Goal: Information Seeking & Learning: Learn about a topic

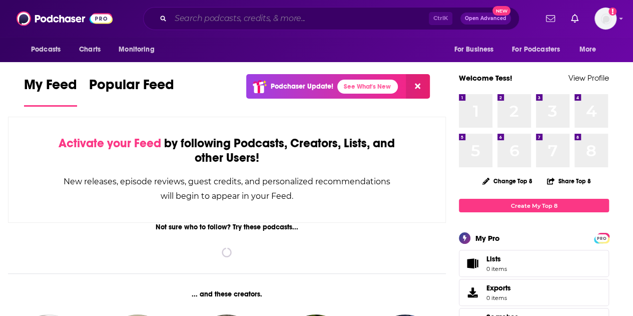
click at [276, 20] on input "Search podcasts, credits, & more..." at bounding box center [300, 19] width 258 height 16
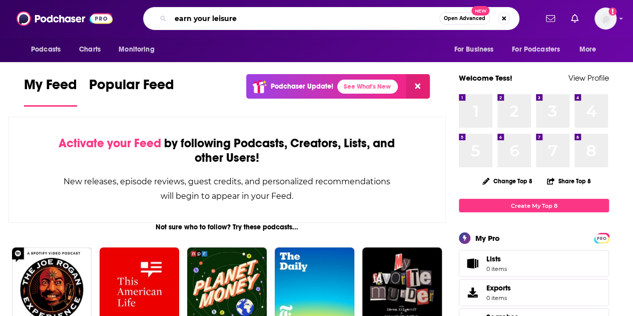
type input "earn your leisure"
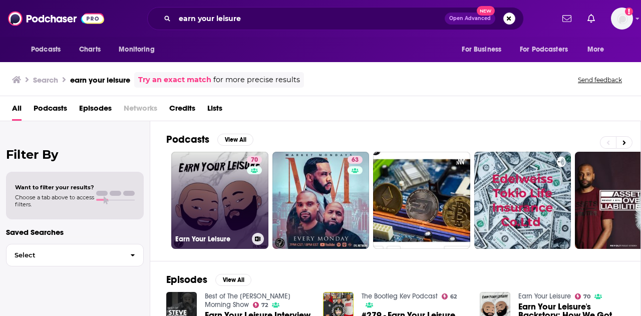
click at [247, 161] on div "70" at bounding box center [256, 194] width 18 height 77
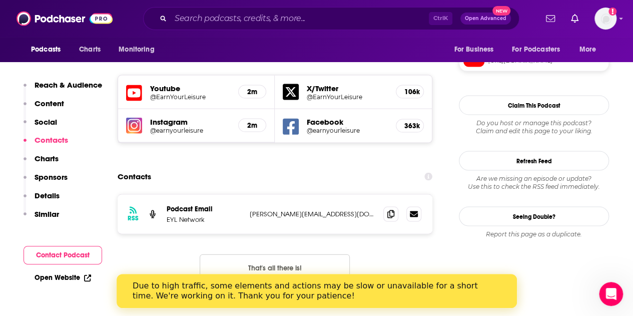
scroll to position [1001, 0]
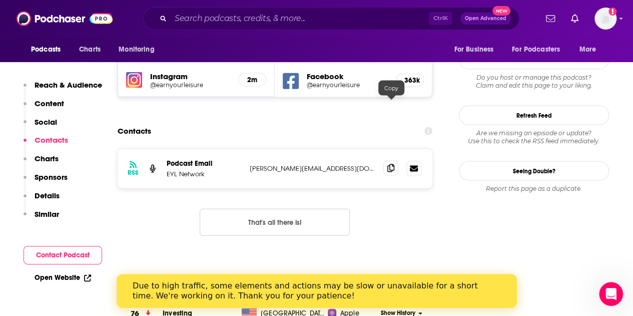
click at [394, 164] on icon at bounding box center [390, 168] width 7 height 8
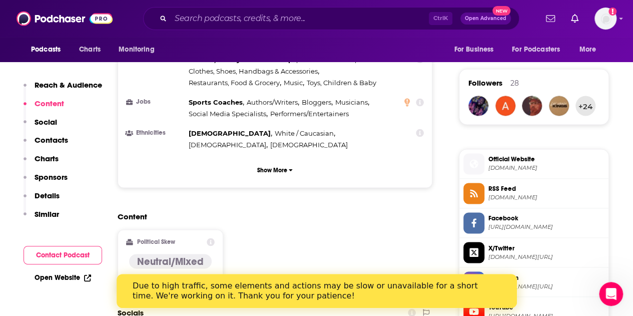
scroll to position [901, 0]
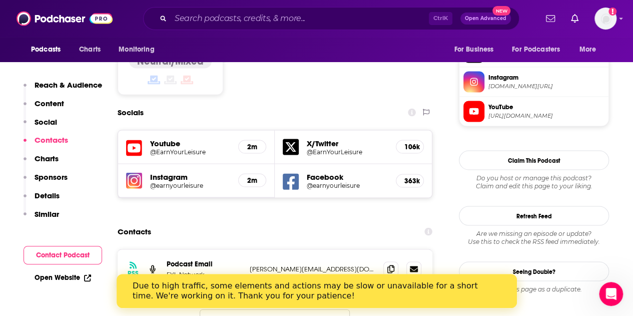
click at [404, 289] on div "Due to high traffic, some elements and actions may be slow or unavailable for a…" at bounding box center [308, 291] width 352 height 20
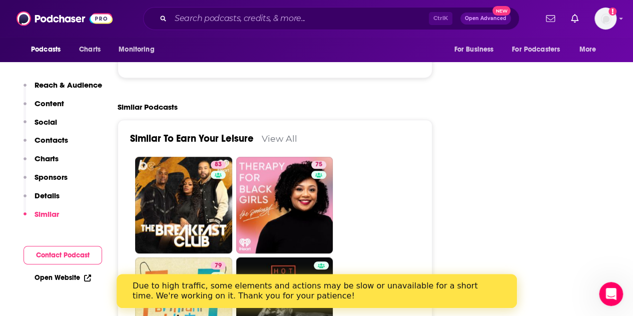
scroll to position [2003, 0]
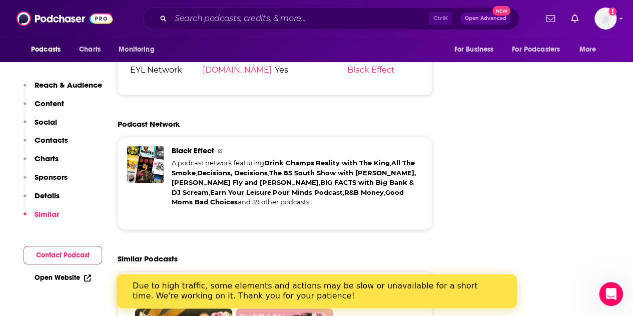
click at [289, 285] on link "View All" at bounding box center [280, 290] width 36 height 11
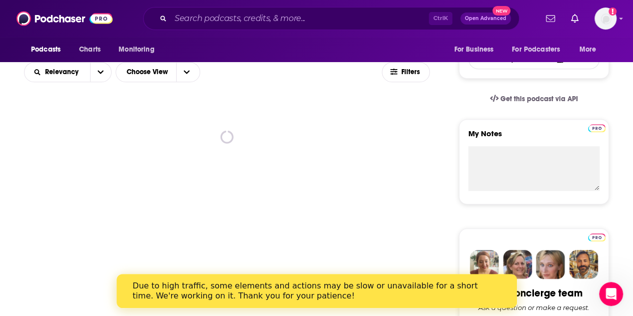
scroll to position [200, 0]
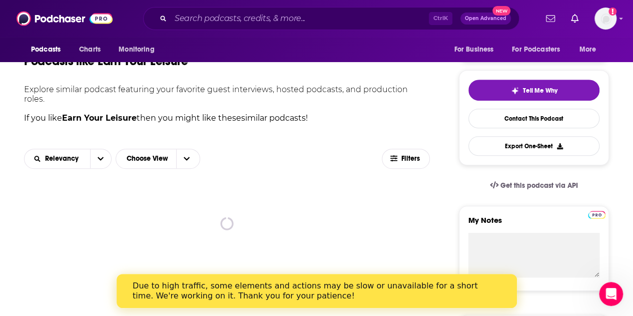
click at [614, 297] on icon "Open Intercom Messenger" at bounding box center [611, 294] width 17 height 17
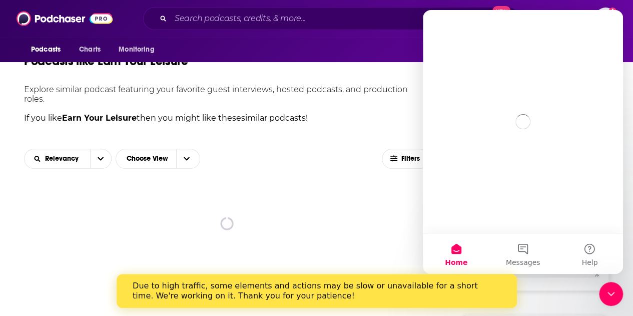
scroll to position [0, 0]
click at [614, 297] on icon "Close Intercom Messenger" at bounding box center [611, 294] width 12 height 12
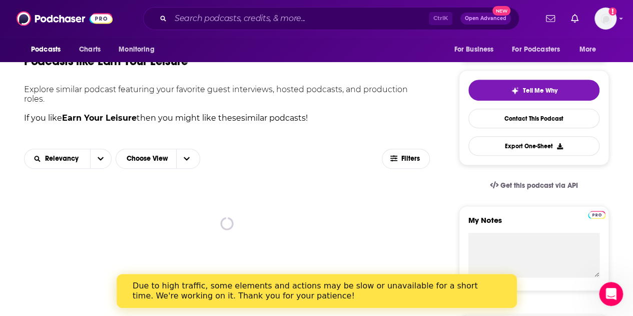
click at [445, 296] on div "Due to high traffic, some elements and actions may be slow or unavailable for a…" at bounding box center [308, 291] width 352 height 20
click at [322, 295] on div "Due to high traffic, some elements and actions may be slow or unavailable for a…" at bounding box center [308, 291] width 352 height 20
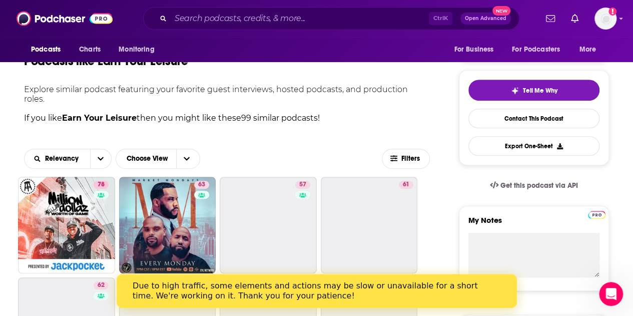
click at [253, 297] on div "Due to high traffic, some elements and actions may be slow or unavailable for a…" at bounding box center [308, 291] width 352 height 20
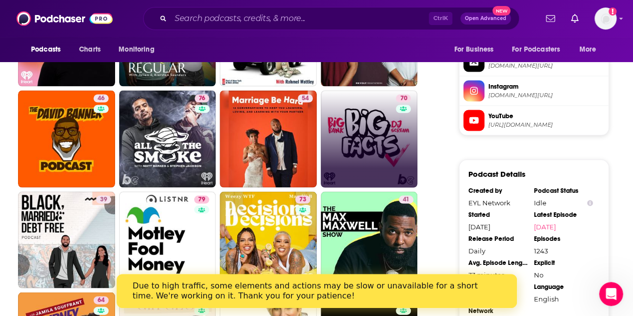
scroll to position [851, 0]
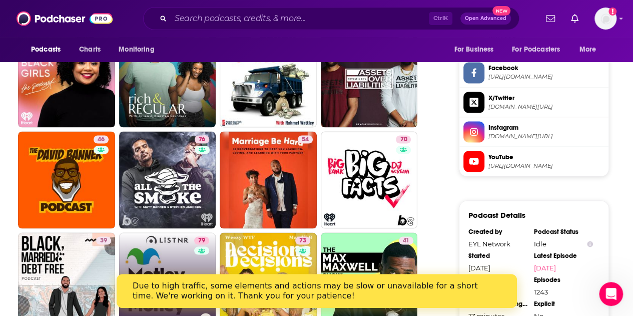
click at [159, 264] on link "79 Motley Fool Money" at bounding box center [167, 280] width 97 height 97
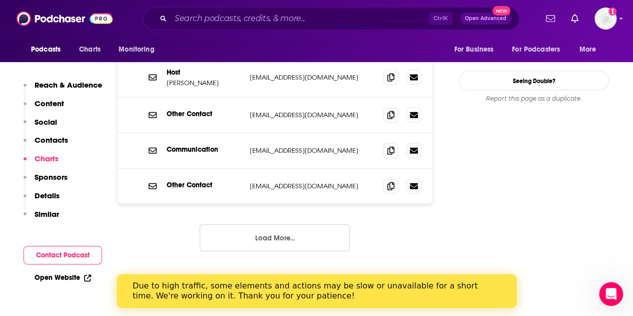
scroll to position [1001, 0]
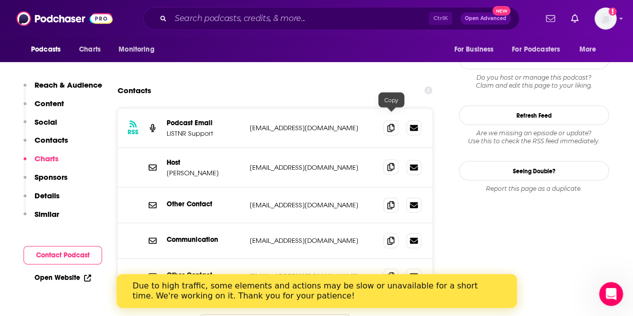
click at [388, 163] on icon at bounding box center [390, 167] width 7 height 8
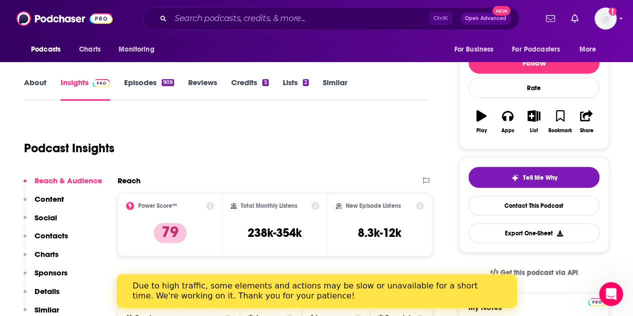
scroll to position [50, 0]
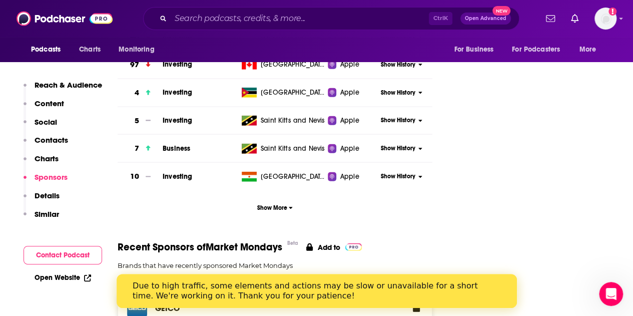
scroll to position [1502, 0]
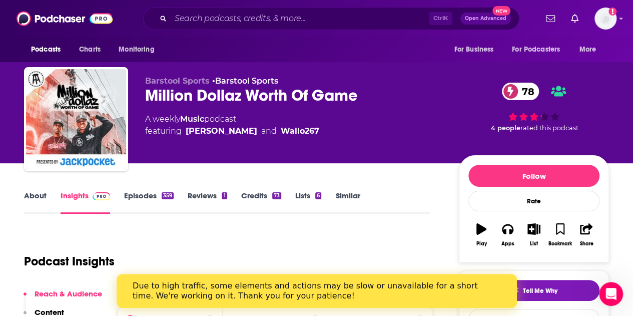
click at [36, 194] on link "About" at bounding box center [35, 202] width 23 height 23
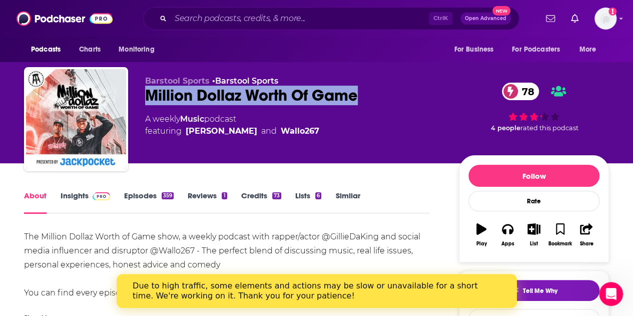
drag, startPoint x: 369, startPoint y: 93, endPoint x: 145, endPoint y: 93, distance: 224.8
click at [145, 93] on div "Barstool Sports • Barstool Sports Million Dollaz Worth Of Game 78 A weekly Musi…" at bounding box center [316, 121] width 585 height 108
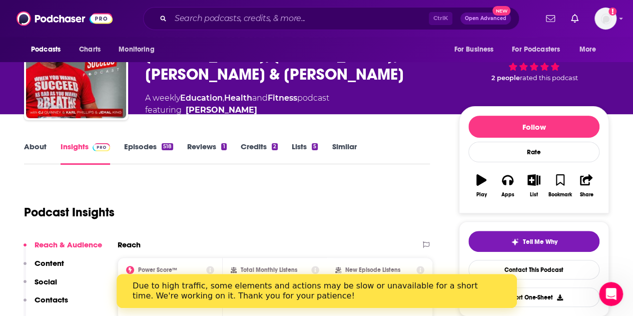
scroll to position [50, 0]
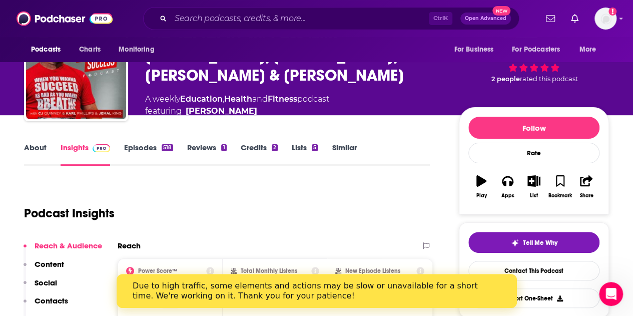
click at [25, 148] on link "About" at bounding box center [35, 154] width 23 height 23
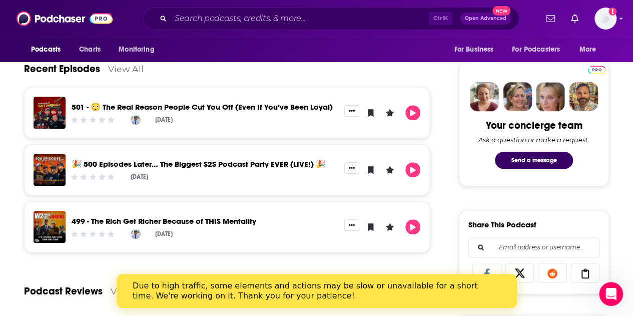
scroll to position [551, 0]
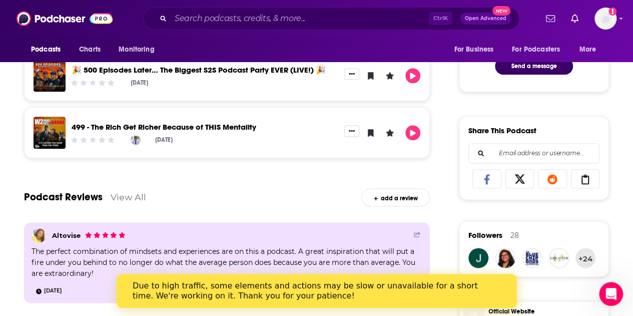
click at [192, 126] on link "499 - The Rich Get Richer Because of THIS Mentality" at bounding box center [164, 127] width 185 height 10
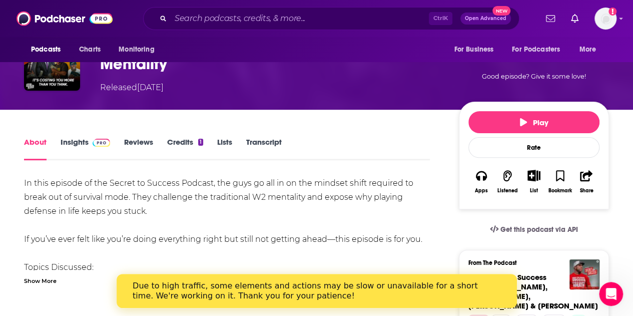
scroll to position [150, 0]
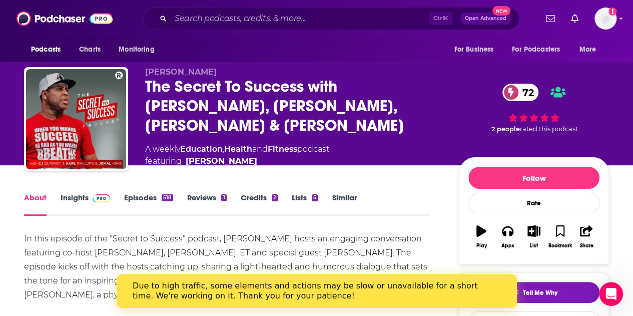
click at [81, 194] on link "Insights" at bounding box center [86, 204] width 50 height 23
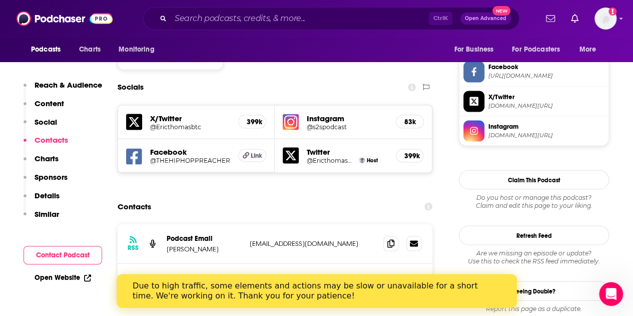
scroll to position [901, 0]
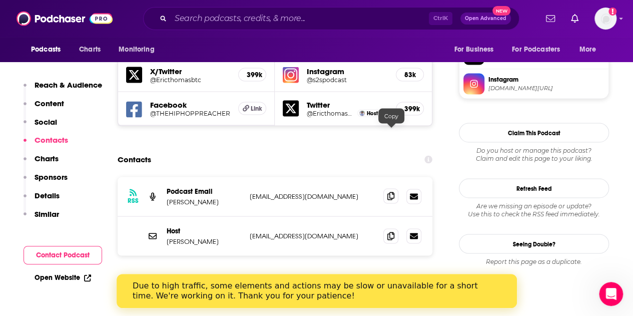
click at [397, 188] on span at bounding box center [390, 195] width 15 height 15
drag, startPoint x: 392, startPoint y: 173, endPoint x: 597, endPoint y: 173, distance: 205.8
click at [392, 232] on icon at bounding box center [390, 236] width 7 height 8
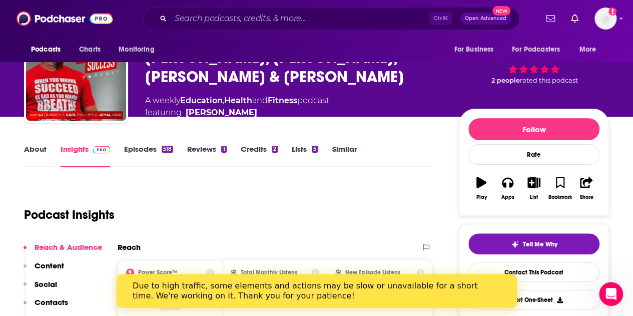
scroll to position [0, 0]
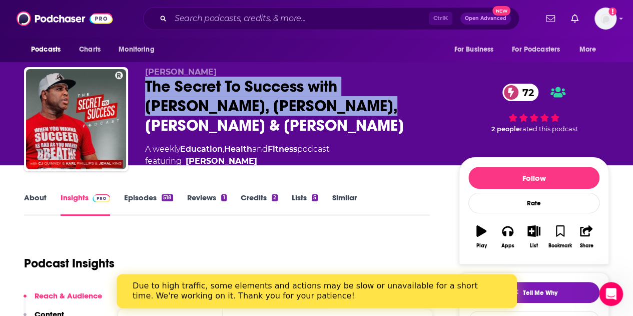
drag, startPoint x: 156, startPoint y: 118, endPoint x: 141, endPoint y: 102, distance: 21.6
click at [141, 102] on div "Karl Phillips The Secret To Success with CJ, Karl, Jemal & Eric Thomas 72 A wee…" at bounding box center [316, 122] width 585 height 110
click at [348, 197] on link "Similar" at bounding box center [344, 204] width 25 height 23
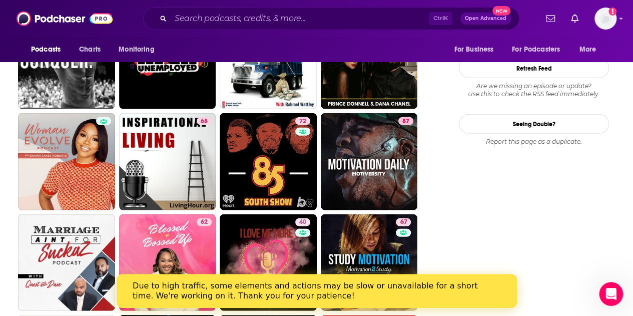
scroll to position [1302, 0]
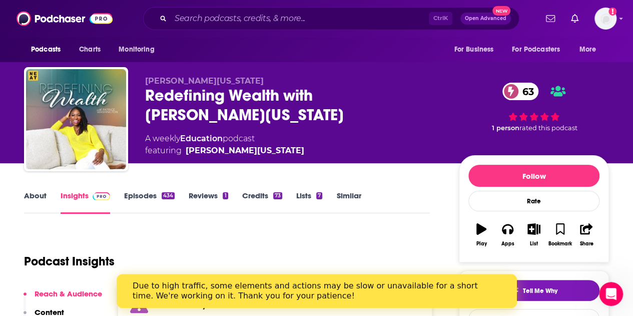
click at [37, 200] on link "About" at bounding box center [35, 202] width 23 height 23
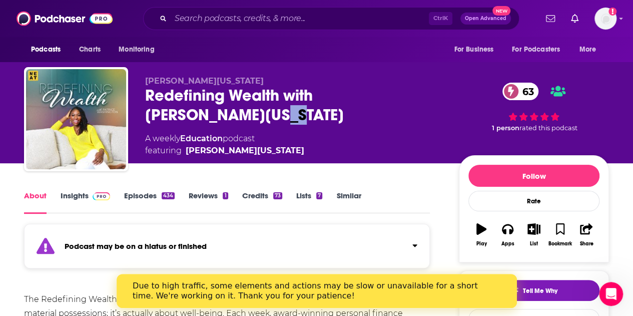
drag, startPoint x: 248, startPoint y: 118, endPoint x: 222, endPoint y: 110, distance: 27.2
click at [217, 109] on div "Redefining Wealth with Patrice Washington 63" at bounding box center [294, 105] width 298 height 39
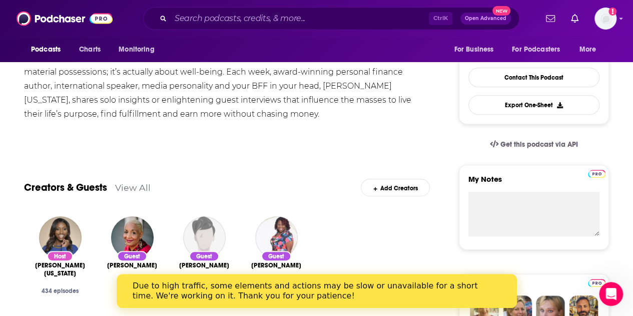
scroll to position [150, 0]
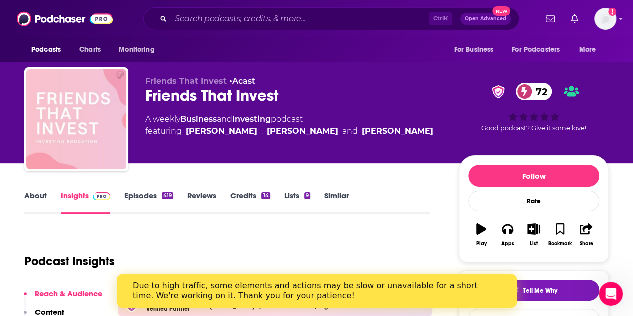
scroll to position [100, 0]
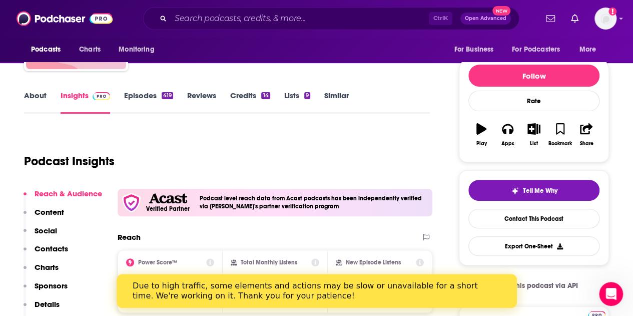
click at [26, 96] on link "About" at bounding box center [35, 102] width 23 height 23
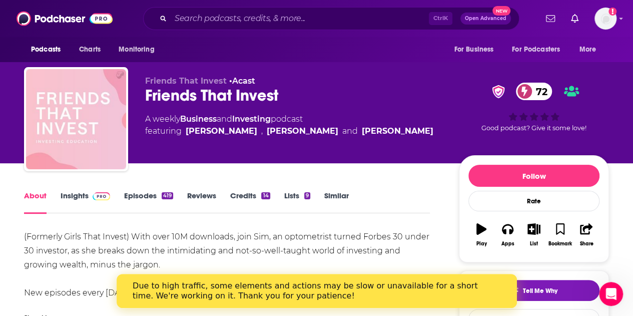
click at [86, 195] on link "Insights" at bounding box center [86, 202] width 50 height 23
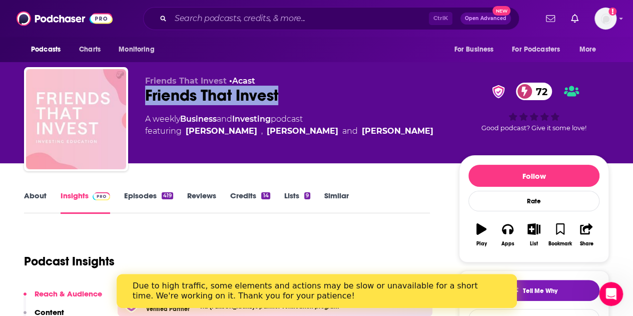
drag, startPoint x: 281, startPoint y: 94, endPoint x: 147, endPoint y: 95, distance: 134.7
click at [147, 95] on div "Friends That Invest 72" at bounding box center [294, 96] width 298 height 20
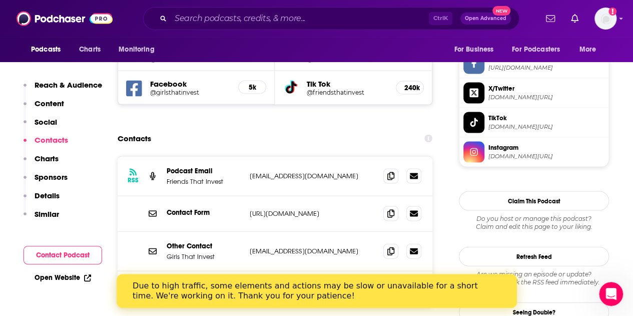
scroll to position [951, 0]
click at [388, 172] on icon at bounding box center [390, 176] width 7 height 8
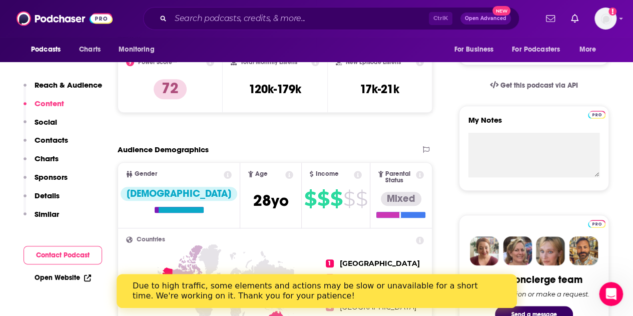
scroll to position [0, 0]
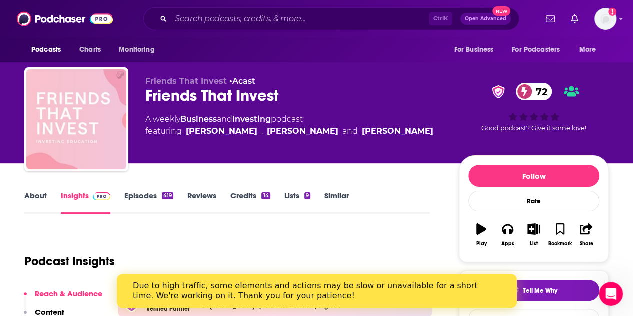
click at [34, 204] on link "About" at bounding box center [35, 202] width 23 height 23
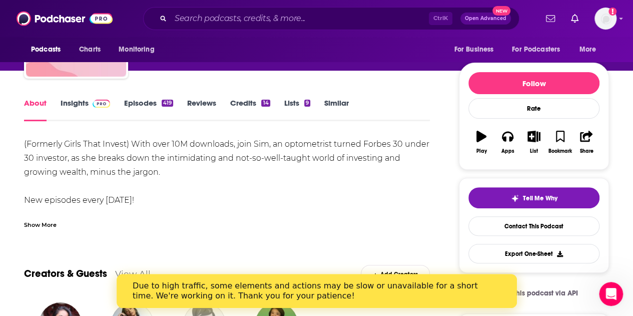
scroll to position [100, 0]
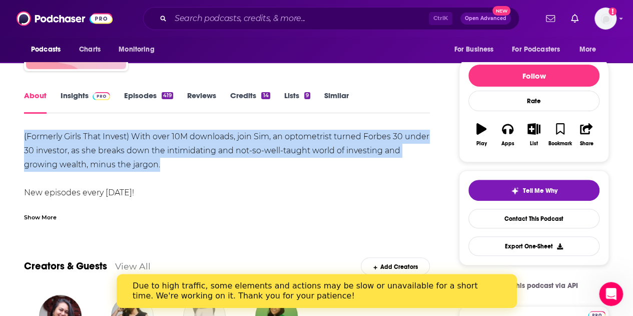
drag, startPoint x: 201, startPoint y: 165, endPoint x: 24, endPoint y: 138, distance: 179.4
click at [24, 138] on div "(Formerly Girls That Invest) With over 10M downloads, join Sim, an optometrist …" at bounding box center [227, 179] width 406 height 98
copy div "(Formerly Girls That Invest) With over 10M downloads, join Sim, an optometrist …"
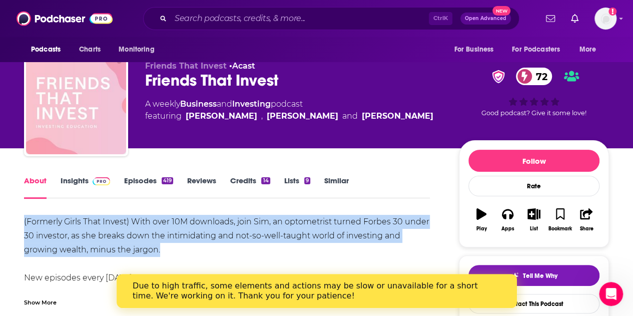
scroll to position [0, 0]
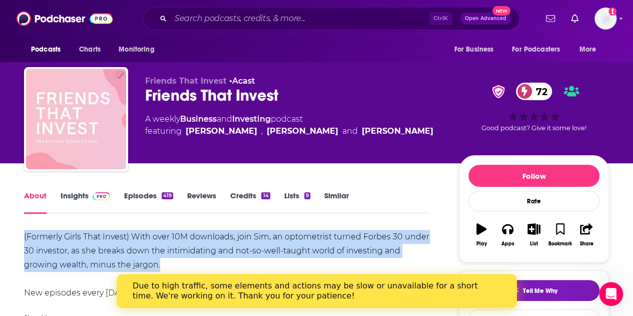
click at [153, 195] on link "Episodes 419" at bounding box center [148, 202] width 49 height 23
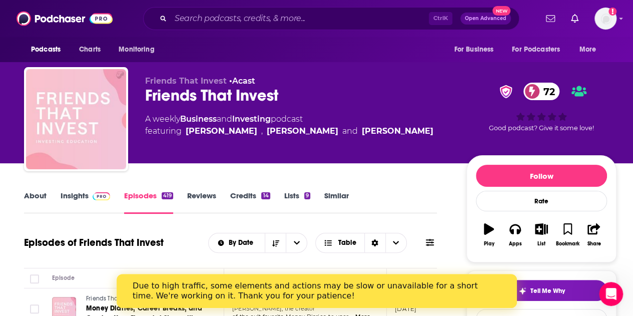
click at [78, 196] on link "Insights" at bounding box center [86, 202] width 50 height 23
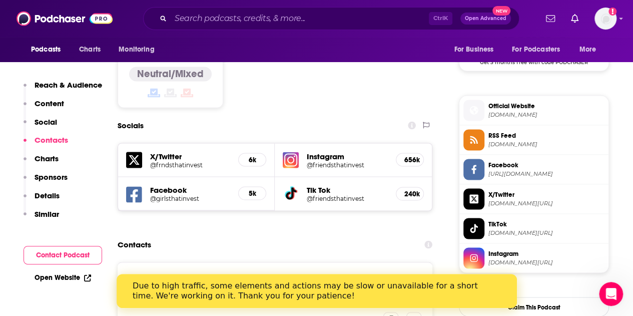
scroll to position [901, 0]
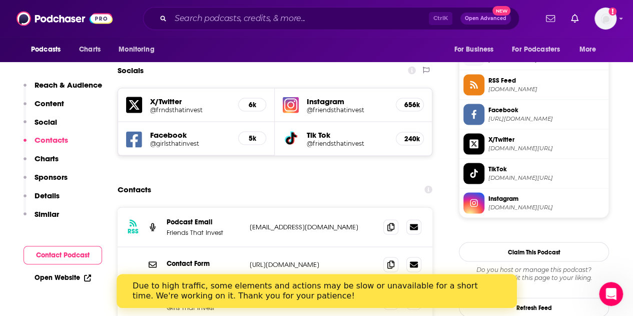
click at [409, 134] on h5 "240k" at bounding box center [410, 138] width 11 height 9
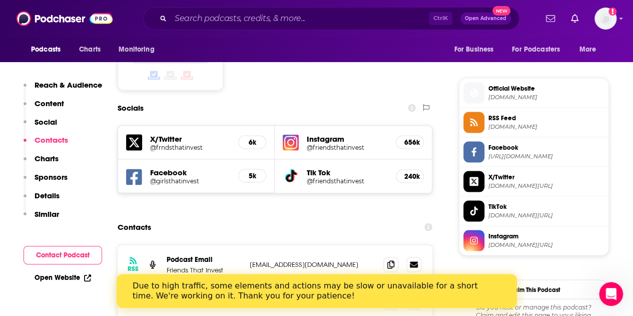
scroll to position [851, 0]
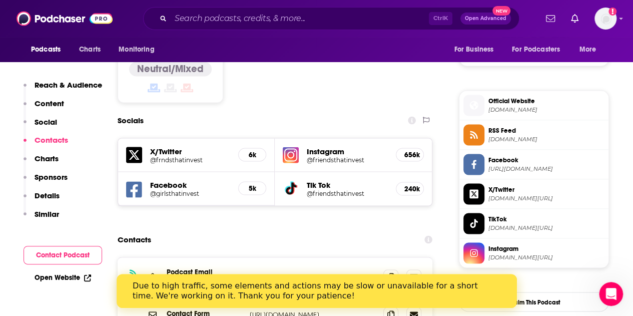
click at [411, 150] on h5 "656k" at bounding box center [410, 154] width 11 height 9
click at [350, 156] on h5 "@friendsthatinvest" at bounding box center [347, 160] width 81 height 8
click at [332, 189] on h5 "@friendsthatinvest" at bounding box center [347, 193] width 81 height 8
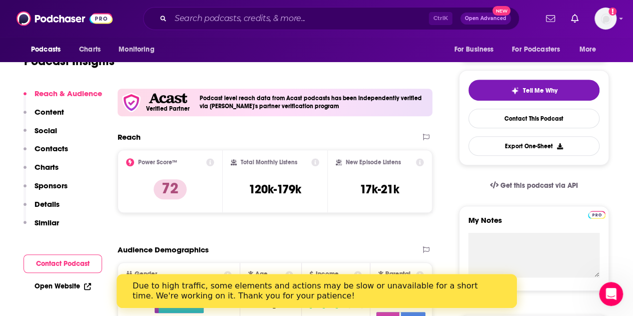
scroll to position [0, 0]
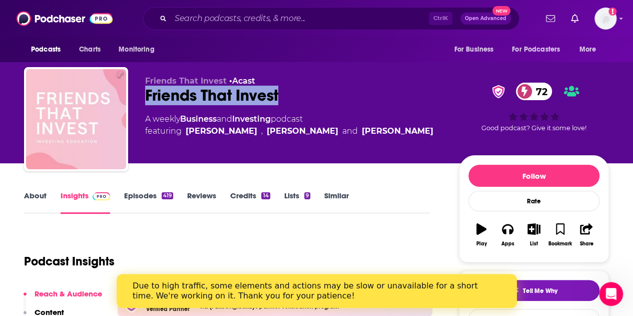
drag, startPoint x: 300, startPoint y: 89, endPoint x: 140, endPoint y: 93, distance: 159.8
click at [140, 93] on div "Friends That Invest • Acast Friends That Invest 72 A weekly Business and Invest…" at bounding box center [316, 121] width 585 height 108
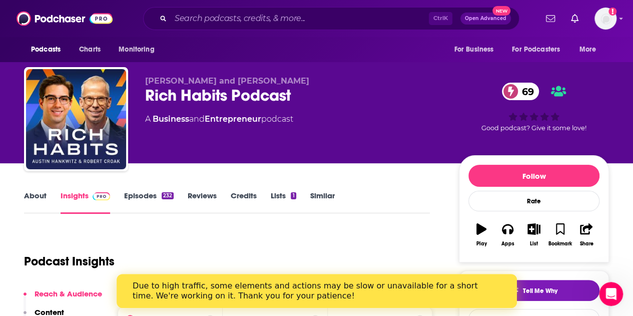
click at [40, 198] on link "About" at bounding box center [35, 202] width 23 height 23
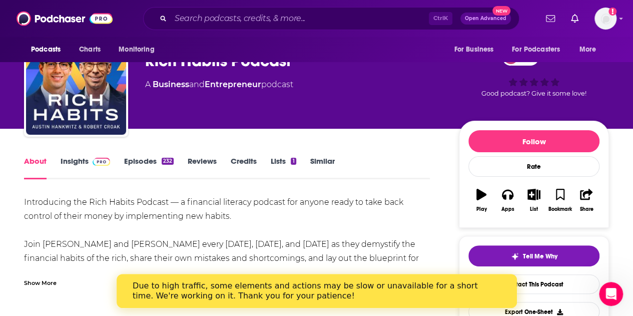
scroll to position [50, 0]
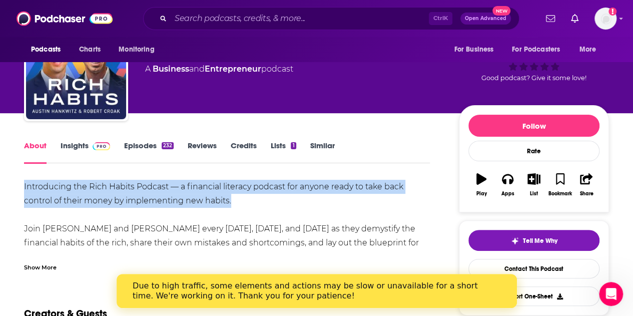
drag, startPoint x: 234, startPoint y: 197, endPoint x: 12, endPoint y: 188, distance: 222.5
copy div "Introducing the Rich Habits Podcast — a financial literacy podcast for anyone r…"
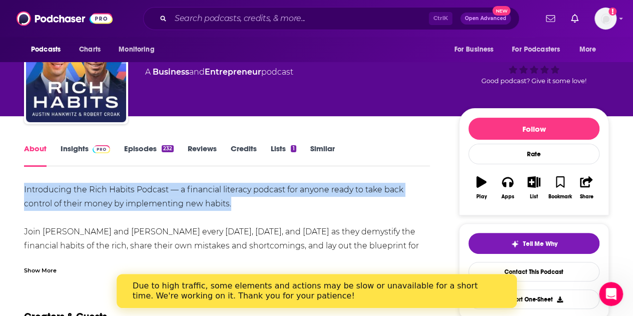
scroll to position [0, 0]
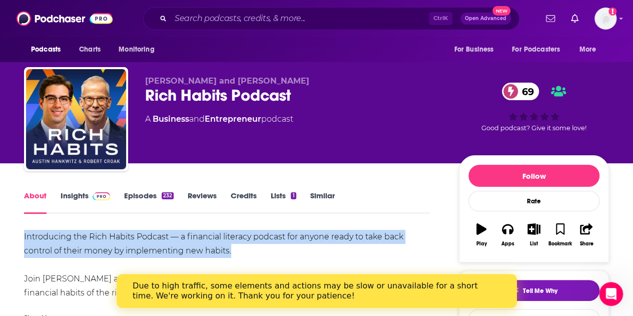
click at [89, 195] on span at bounding box center [100, 196] width 22 height 10
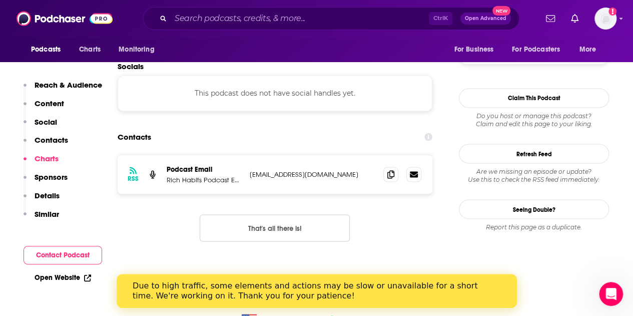
scroll to position [801, 0]
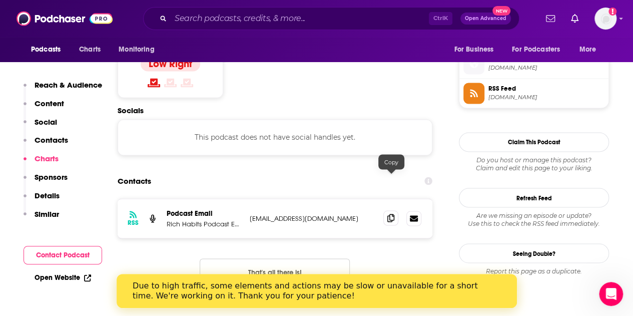
click at [387, 210] on span at bounding box center [390, 217] width 15 height 15
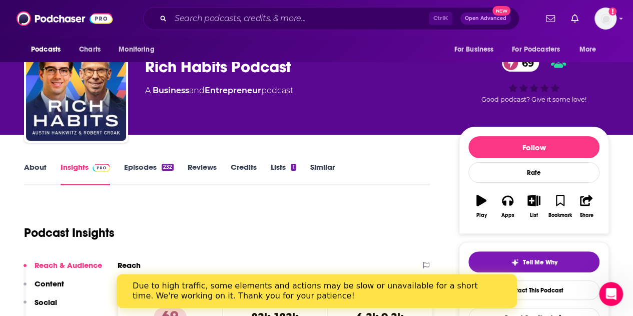
scroll to position [0, 0]
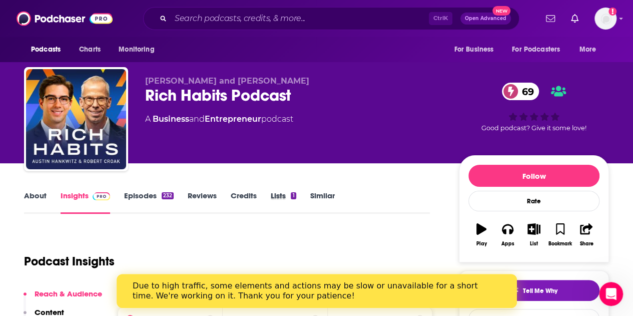
click at [308, 194] on div "Lists 1" at bounding box center [290, 202] width 39 height 23
click at [319, 195] on link "Similar" at bounding box center [322, 202] width 25 height 23
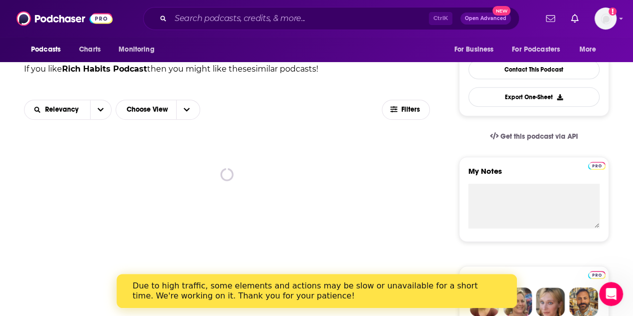
scroll to position [250, 0]
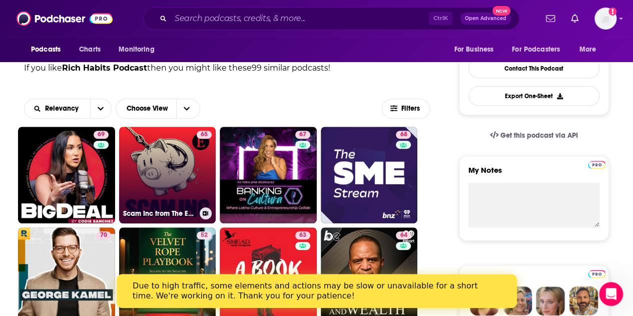
click at [185, 160] on link "65 Scam Inc from The Economist" at bounding box center [167, 175] width 97 height 97
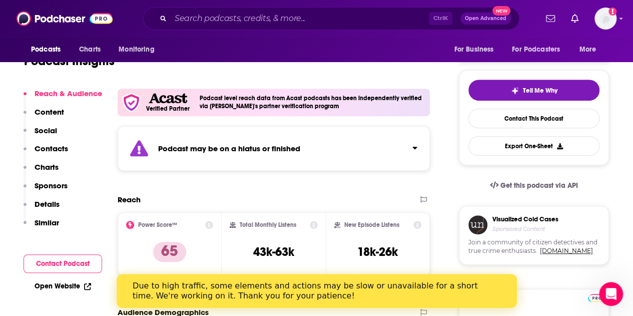
scroll to position [100, 0]
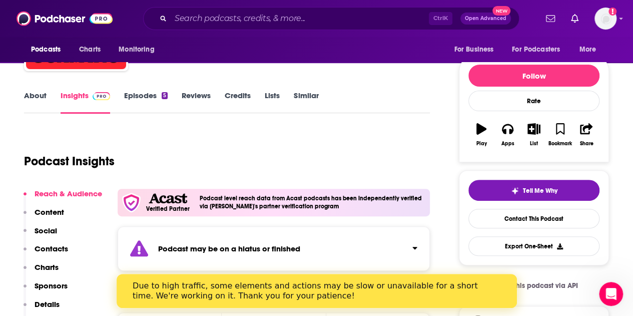
click at [32, 92] on link "About" at bounding box center [35, 102] width 23 height 23
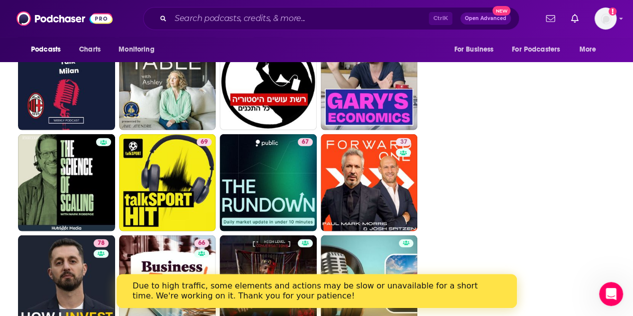
scroll to position [1302, 0]
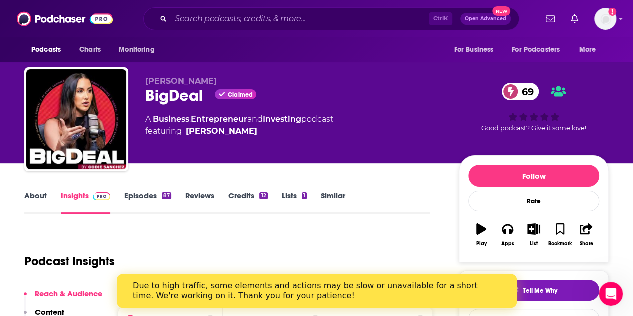
click at [34, 193] on link "About" at bounding box center [35, 202] width 23 height 23
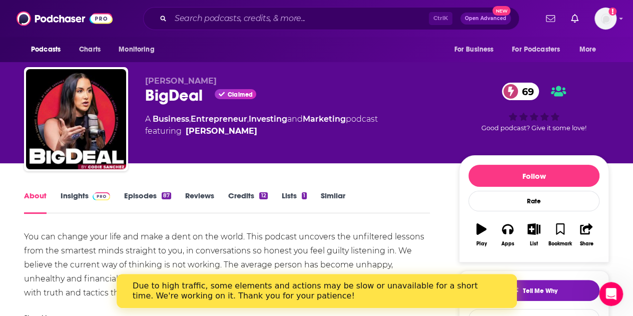
scroll to position [50, 0]
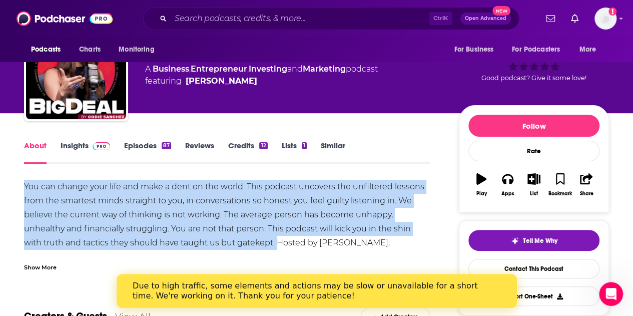
copy div "You can change your life and make a dent on the world. This podcast uncovers th…"
drag, startPoint x: 18, startPoint y: 181, endPoint x: 280, endPoint y: 246, distance: 270.3
click at [67, 148] on link "Insights" at bounding box center [86, 152] width 50 height 23
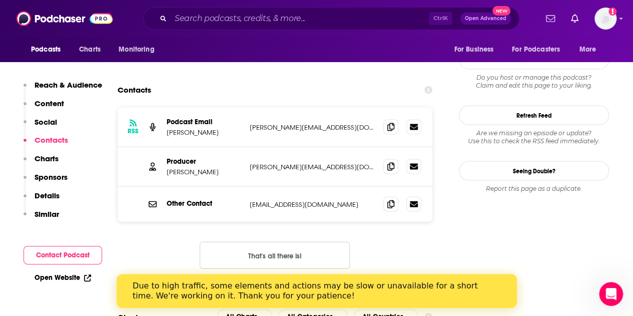
scroll to position [951, 0]
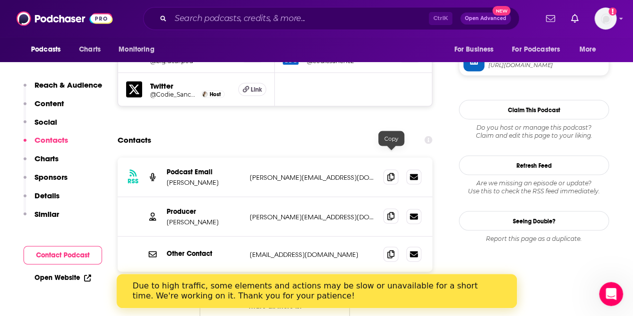
click at [389, 212] on icon at bounding box center [390, 216] width 7 height 8
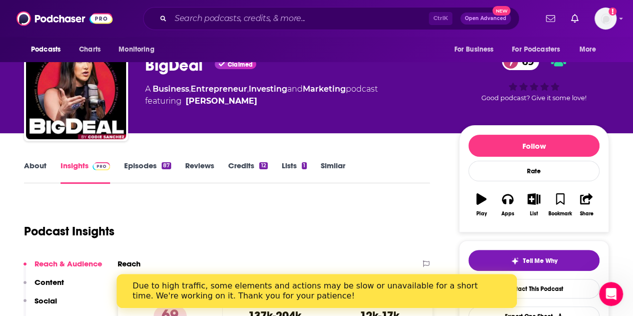
scroll to position [0, 0]
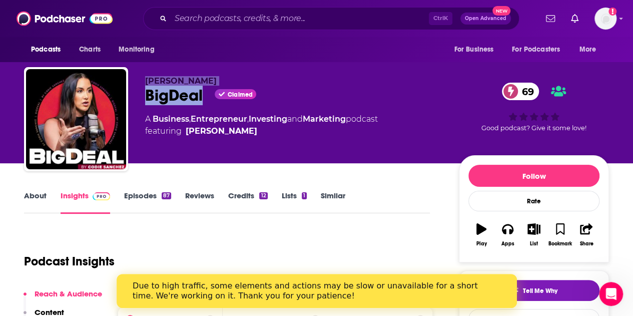
drag, startPoint x: 202, startPoint y: 99, endPoint x: 147, endPoint y: 83, distance: 57.8
click at [147, 83] on div "[PERSON_NAME] BigDeal Claimed 69 A Business , Entrepreneur , Investing and Mark…" at bounding box center [294, 116] width 298 height 80
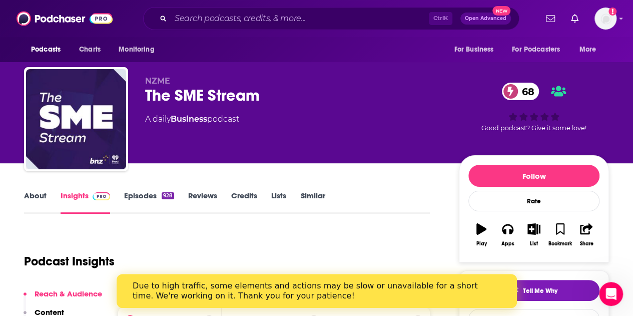
click at [35, 197] on link "About" at bounding box center [35, 202] width 23 height 23
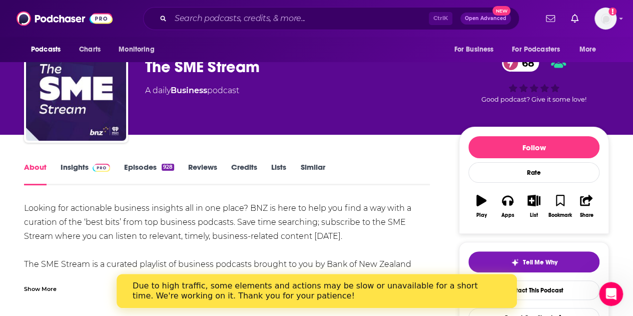
scroll to position [50, 0]
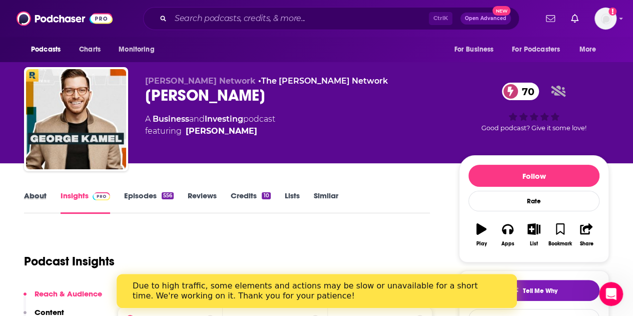
click at [46, 194] on div "About" at bounding box center [42, 202] width 37 height 23
click at [40, 194] on link "About" at bounding box center [35, 202] width 23 height 23
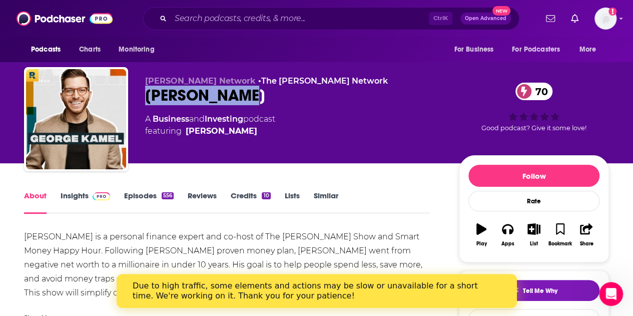
drag, startPoint x: 257, startPoint y: 98, endPoint x: 138, endPoint y: 95, distance: 119.2
click at [138, 95] on div "Ramsey Network • The Ramsey Network George Kamel 70 A Business and Investing po…" at bounding box center [316, 121] width 585 height 108
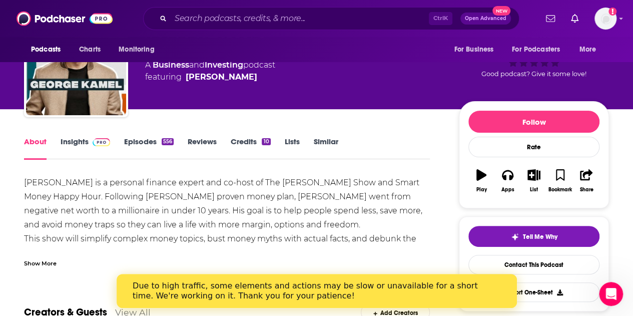
scroll to position [100, 0]
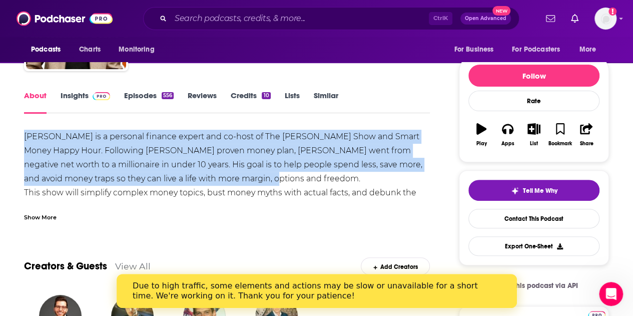
drag, startPoint x: 125, startPoint y: 176, endPoint x: 13, endPoint y: 125, distance: 123.4
copy div "George Kamel is a personal finance expert and co-host of The Ramsey Show and Sm…"
click at [79, 95] on link "Insights" at bounding box center [86, 102] width 50 height 23
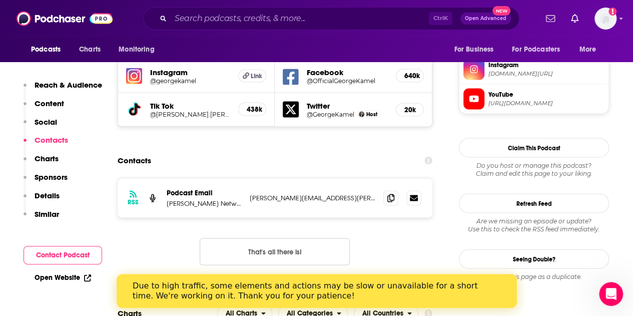
scroll to position [951, 0]
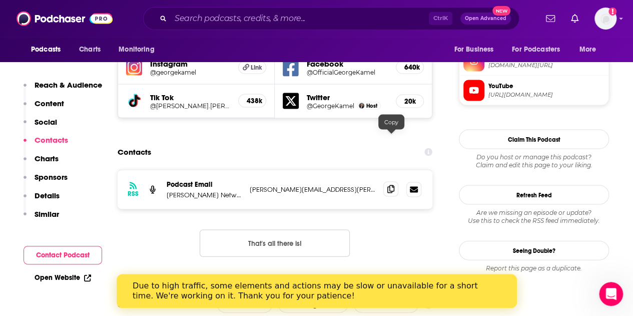
click at [388, 185] on icon at bounding box center [390, 189] width 7 height 8
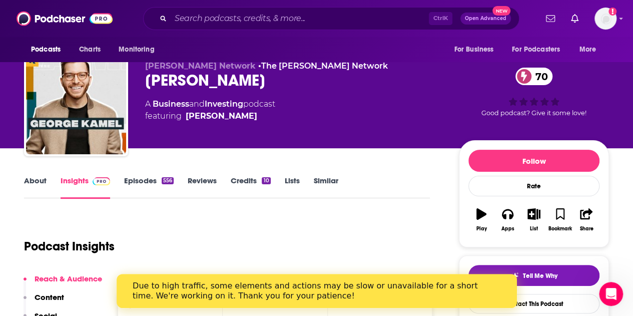
scroll to position [0, 0]
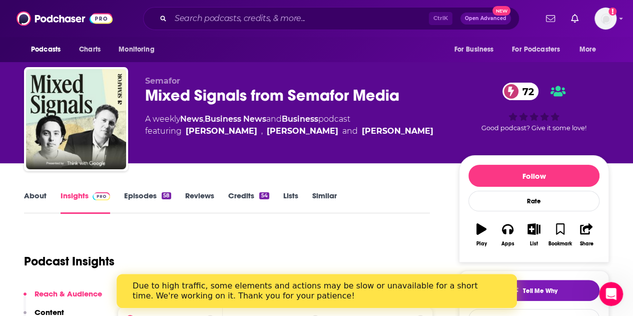
click at [43, 195] on link "About" at bounding box center [35, 202] width 23 height 23
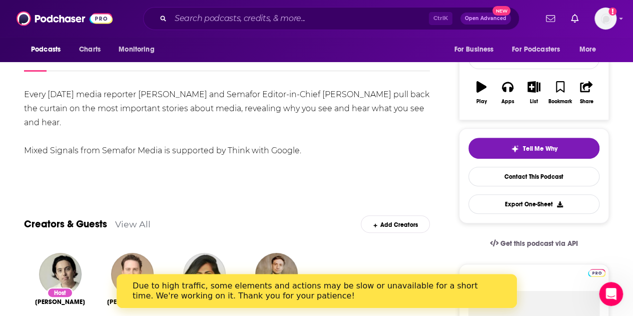
scroll to position [150, 0]
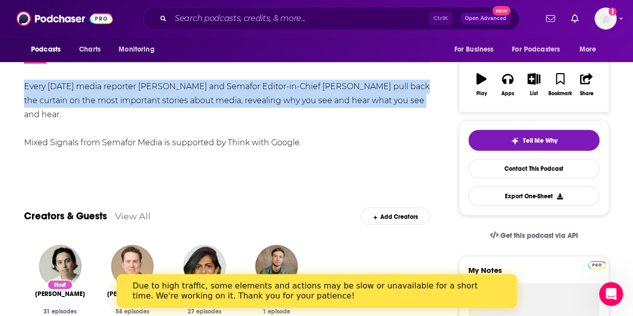
drag, startPoint x: 411, startPoint y: 96, endPoint x: 45, endPoint y: 70, distance: 366.4
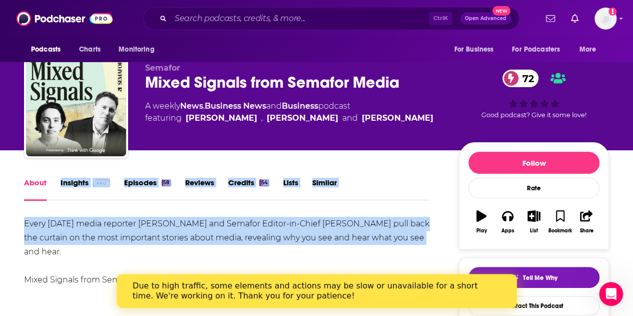
scroll to position [0, 0]
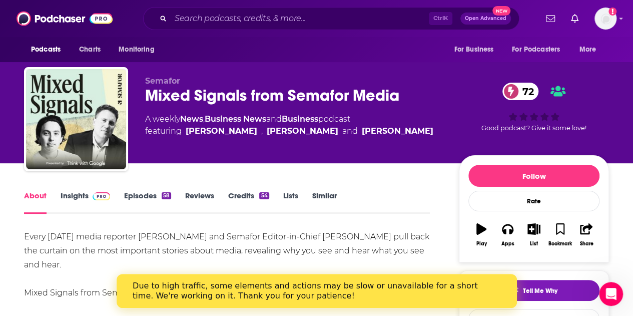
click at [144, 196] on link "Episodes 58" at bounding box center [147, 202] width 47 height 23
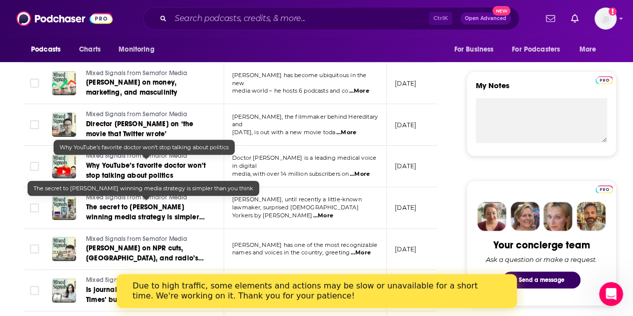
scroll to position [350, 0]
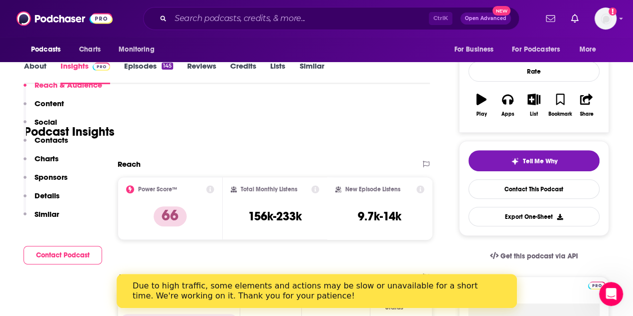
scroll to position [50, 0]
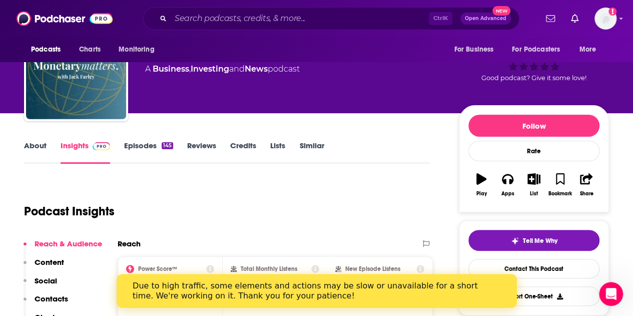
click at [28, 143] on link "About" at bounding box center [35, 152] width 23 height 23
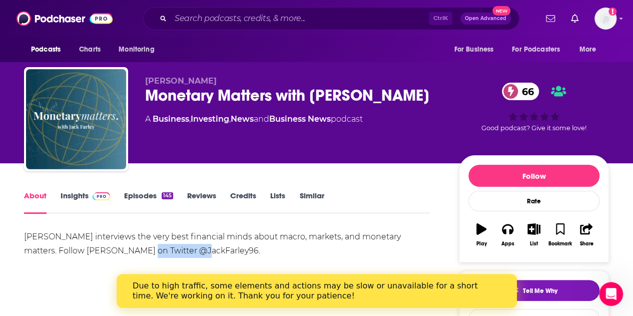
drag, startPoint x: 116, startPoint y: 250, endPoint x: 173, endPoint y: 253, distance: 56.7
click at [173, 253] on div "[PERSON_NAME] interviews the very best financial minds about macro, markets, an…" at bounding box center [227, 244] width 406 height 28
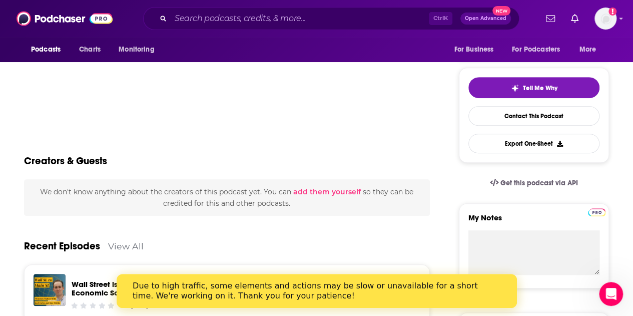
scroll to position [100, 0]
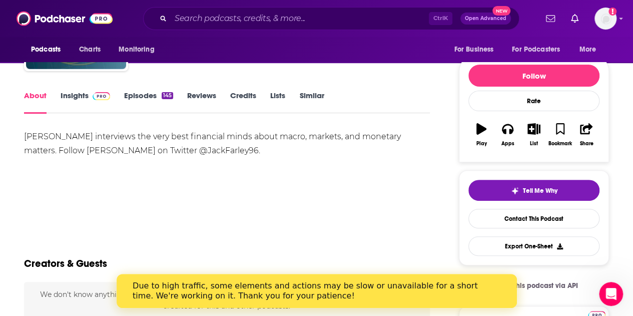
click at [186, 166] on div "[PERSON_NAME] interviews the very best financial minds about macro, markets, an…" at bounding box center [227, 165] width 406 height 70
click at [194, 153] on div "[PERSON_NAME] interviews the very best financial minds about macro, markets, an…" at bounding box center [227, 144] width 406 height 28
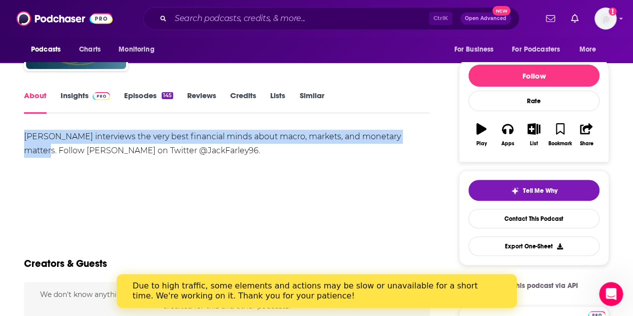
drag, startPoint x: 413, startPoint y: 131, endPoint x: 20, endPoint y: 129, distance: 392.5
copy div "[PERSON_NAME] interviews the very best financial minds about macro, markets, an…"
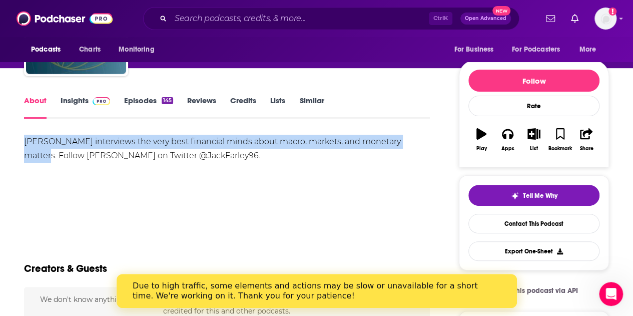
scroll to position [0, 0]
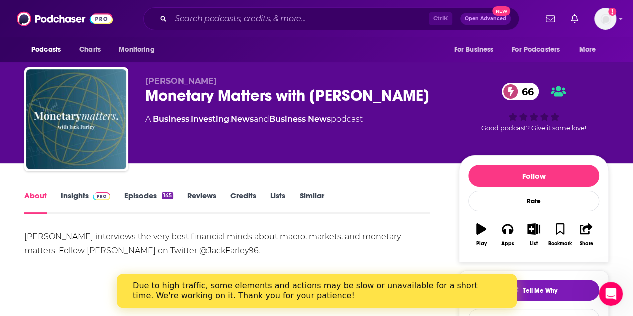
click at [406, 62] on div "[PERSON_NAME] Monetary Matters with [PERSON_NAME] 66 A Business , Investing , N…" at bounding box center [317, 109] width 600 height 108
click at [85, 199] on link "Insights" at bounding box center [86, 202] width 50 height 23
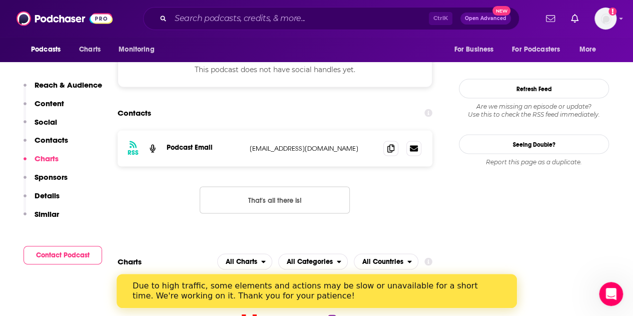
scroll to position [751, 0]
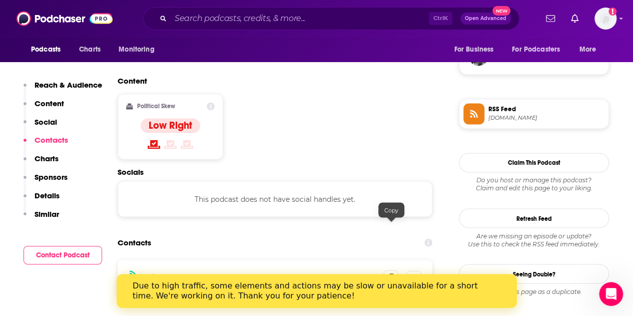
click at [387, 270] on span at bounding box center [390, 277] width 15 height 15
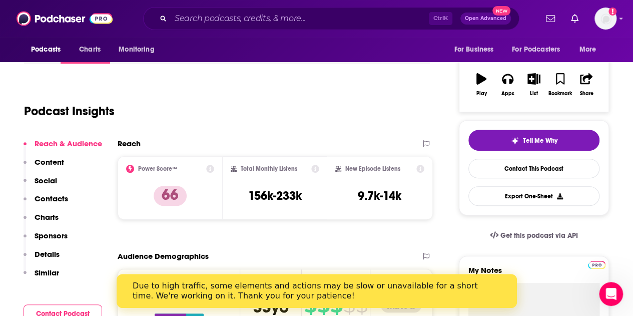
scroll to position [0, 0]
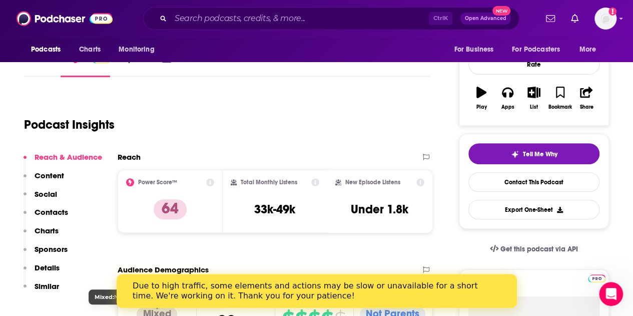
scroll to position [50, 0]
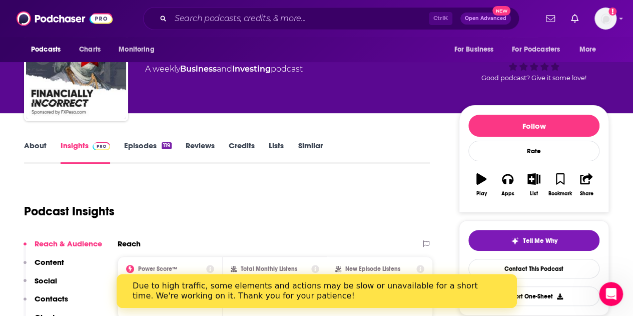
click at [26, 144] on link "About" at bounding box center [35, 152] width 23 height 23
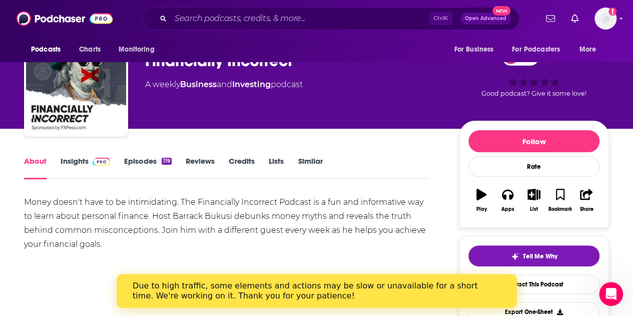
scroll to position [50, 0]
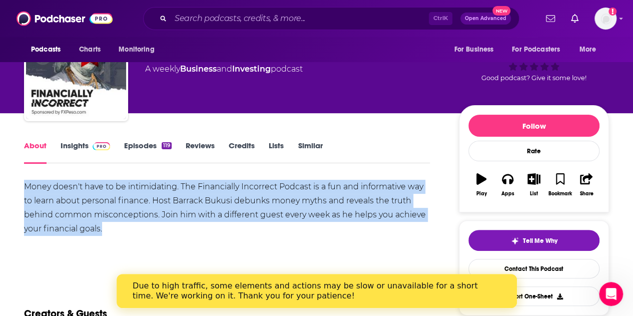
drag, startPoint x: 112, startPoint y: 227, endPoint x: 15, endPoint y: 187, distance: 105.3
copy div "Money doesn't have to be intimidating. The Financially Incorrect Podcast is a f…"
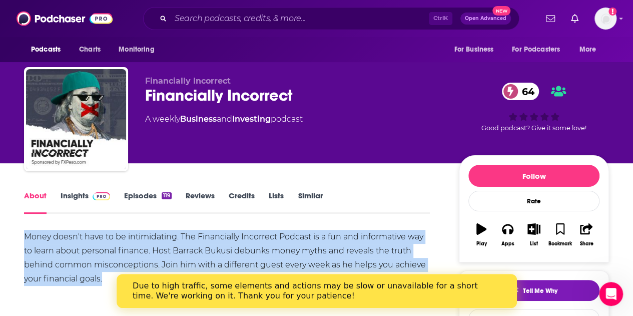
click at [88, 196] on link "Insights" at bounding box center [86, 202] width 50 height 23
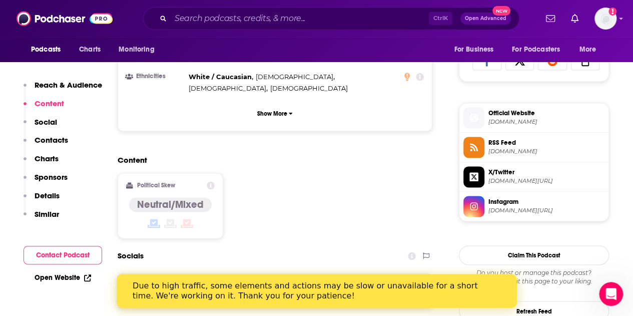
scroll to position [801, 0]
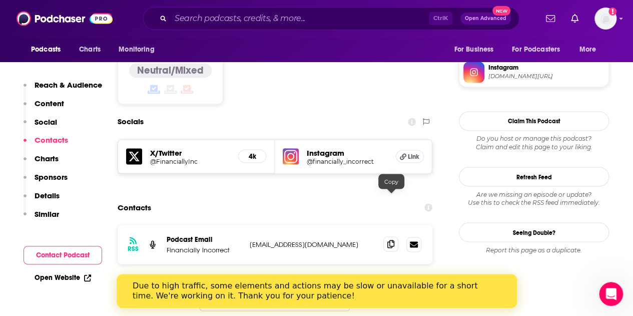
click at [397, 236] on span at bounding box center [390, 243] width 15 height 15
click at [407, 153] on icon at bounding box center [403, 156] width 7 height 7
click at [180, 140] on div "X/Twitter @FinanciallyInc 4k" at bounding box center [196, 157] width 157 height 34
click at [173, 148] on h5 "X/Twitter" at bounding box center [190, 153] width 80 height 10
click at [257, 152] on h5 "4k" at bounding box center [252, 156] width 11 height 9
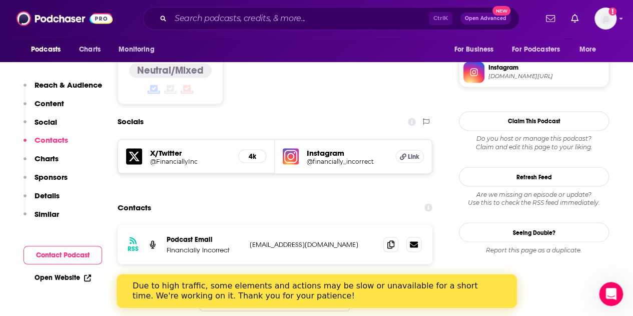
click at [252, 152] on h5 "4k" at bounding box center [252, 156] width 11 height 9
click at [134, 148] on icon at bounding box center [134, 156] width 16 height 16
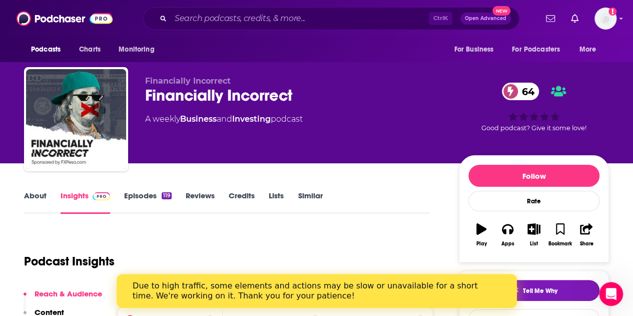
scroll to position [200, 0]
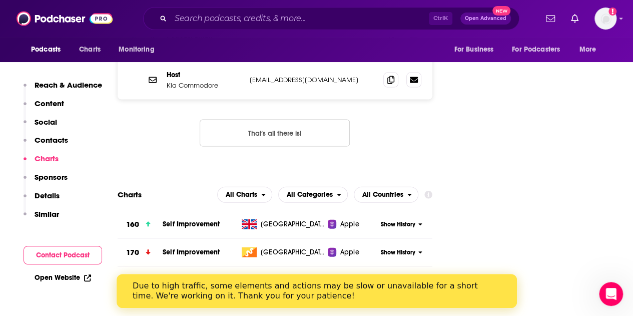
scroll to position [851, 0]
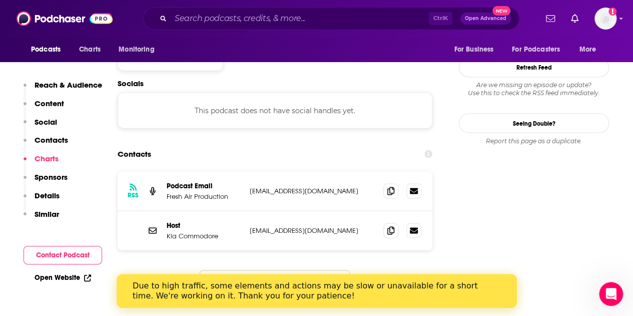
click at [256, 270] on button "That's all there is!" at bounding box center [275, 283] width 150 height 27
click at [286, 270] on button "That's all there is!" at bounding box center [275, 283] width 150 height 27
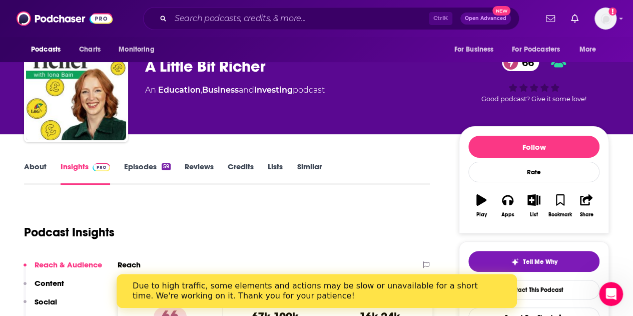
scroll to position [0, 0]
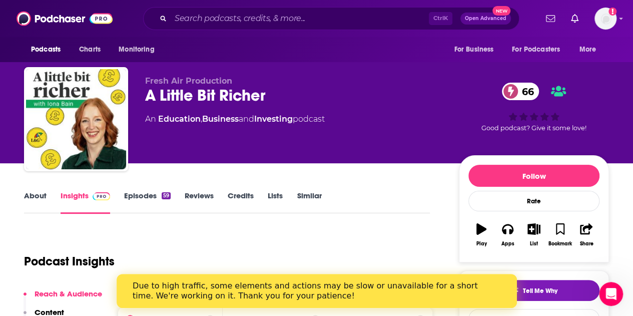
click at [39, 206] on link "About" at bounding box center [35, 202] width 23 height 23
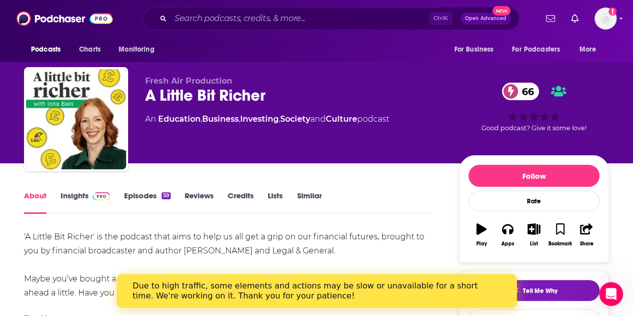
click at [70, 197] on link "Insights" at bounding box center [86, 202] width 50 height 23
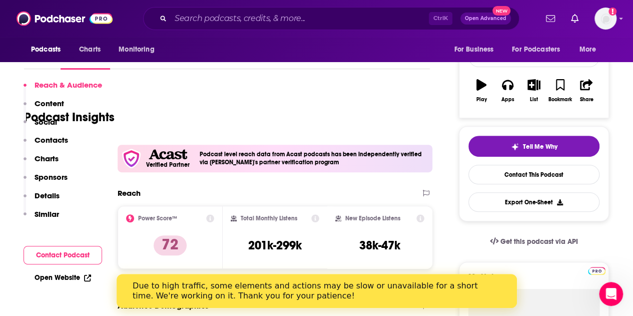
scroll to position [100, 0]
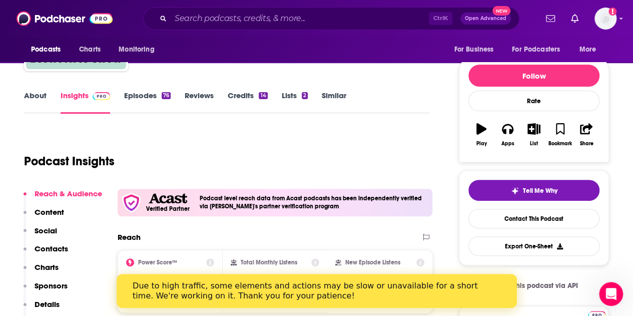
click at [42, 94] on link "About" at bounding box center [35, 102] width 23 height 23
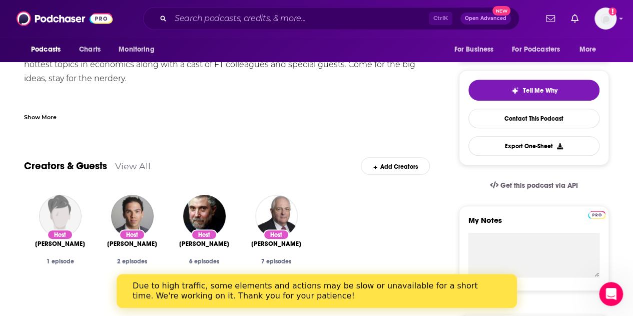
scroll to position [100, 0]
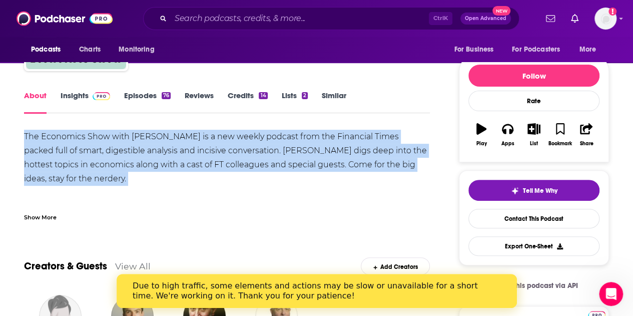
drag, startPoint x: 93, startPoint y: 177, endPoint x: 23, endPoint y: 137, distance: 81.2
click at [82, 94] on link "Insights" at bounding box center [86, 102] width 50 height 23
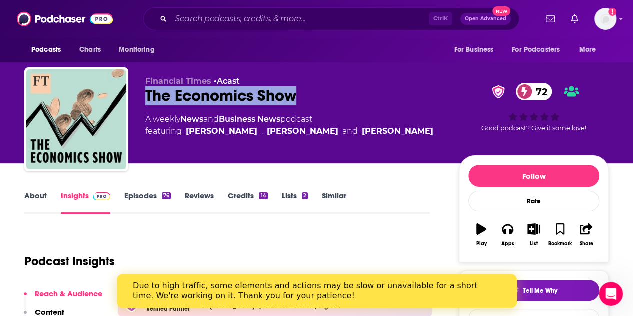
drag, startPoint x: 163, startPoint y: 96, endPoint x: 148, endPoint y: 96, distance: 15.0
click at [148, 96] on div "The Economics Show 72" at bounding box center [294, 96] width 298 height 20
